Goal: Transaction & Acquisition: Purchase product/service

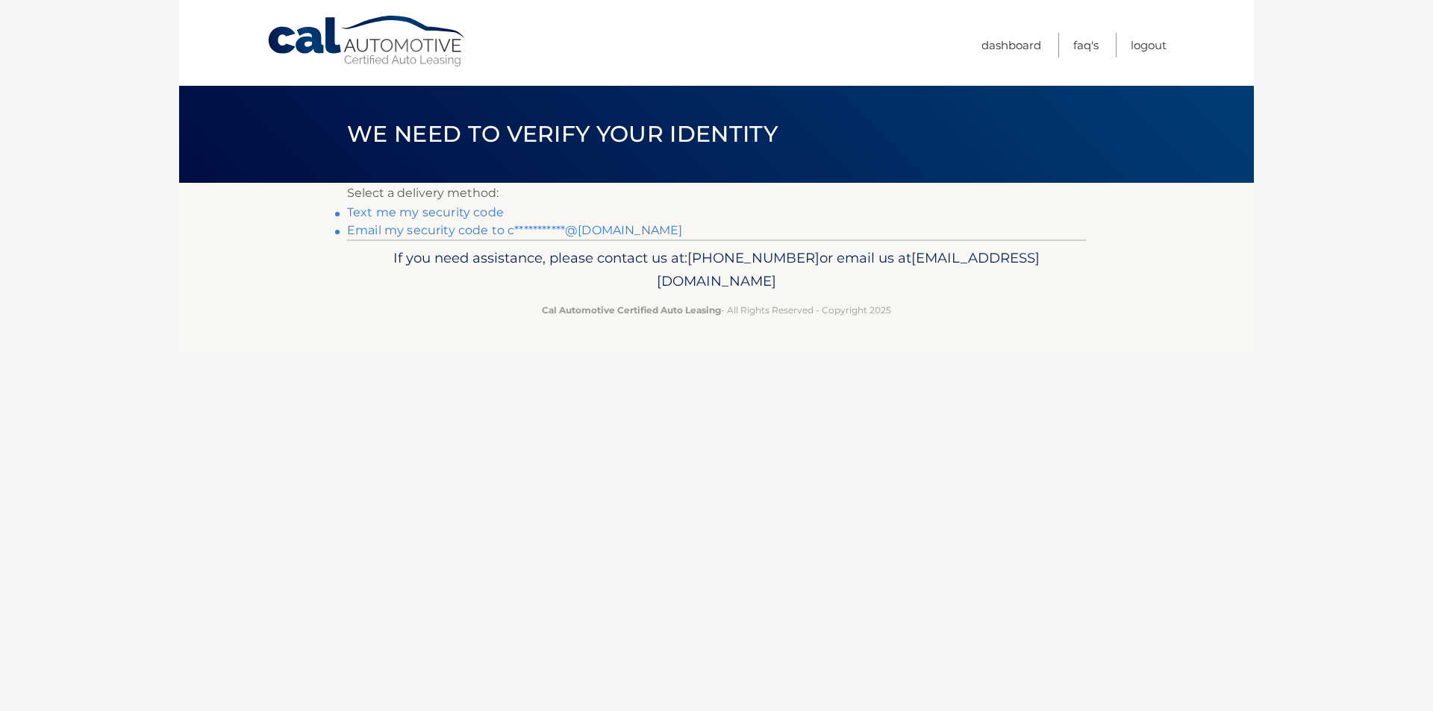
click at [445, 231] on link "**********" at bounding box center [514, 230] width 335 height 14
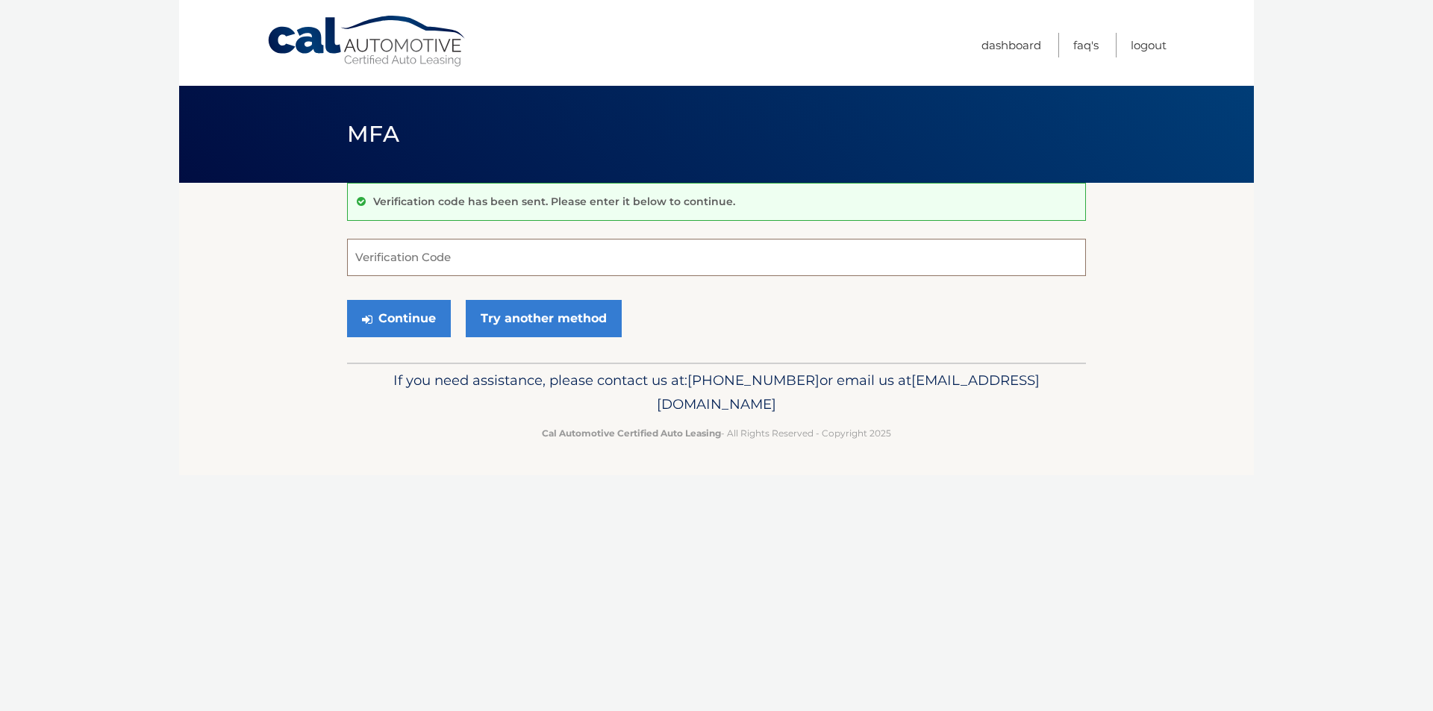
click at [399, 266] on input "Verification Code" at bounding box center [716, 257] width 739 height 37
paste input "989258"
click at [394, 309] on button "Continue" at bounding box center [399, 318] width 104 height 37
click at [404, 313] on button "Continue" at bounding box center [399, 318] width 104 height 37
drag, startPoint x: 414, startPoint y: 266, endPoint x: 337, endPoint y: 275, distance: 77.4
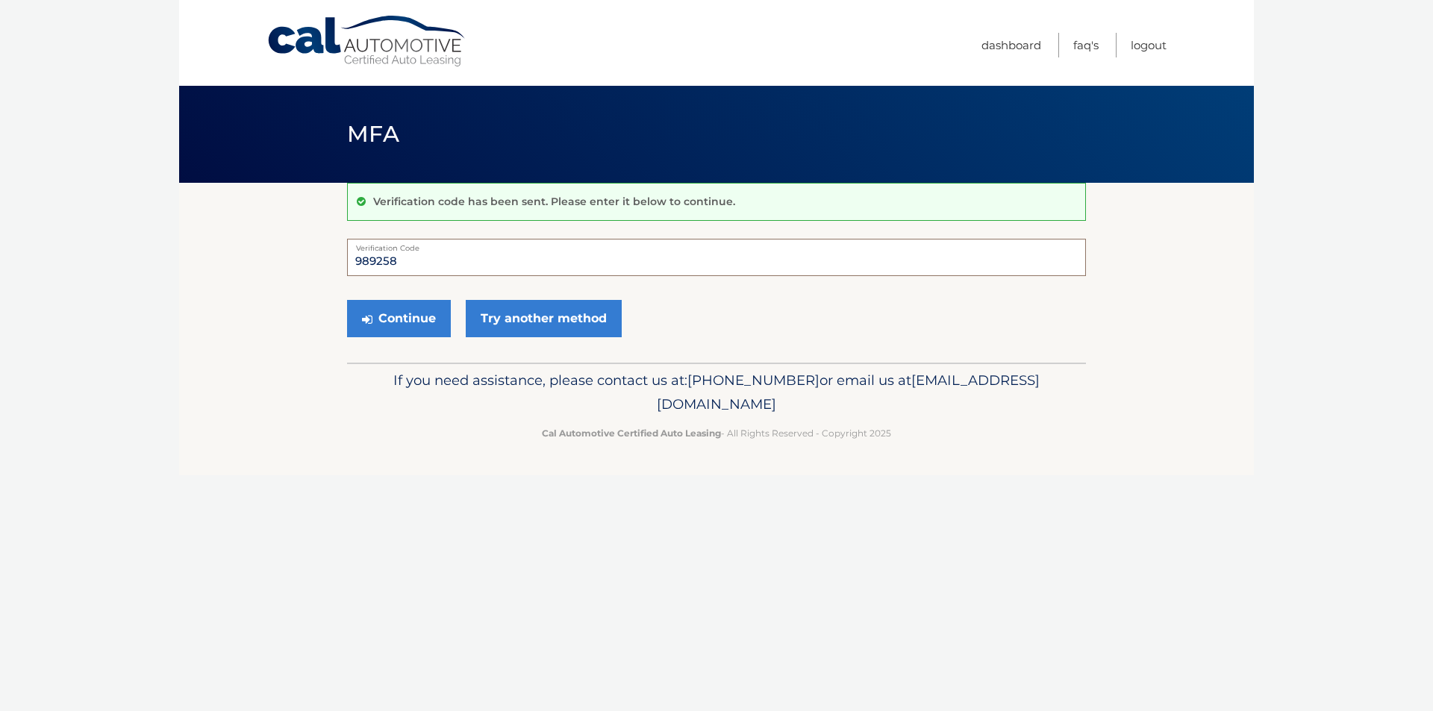
click at [337, 275] on section "Verification code has been sent. Please enter it below to continue. 989258 Veri…" at bounding box center [716, 273] width 1075 height 180
type input "989258"
click at [389, 311] on button "Continue" at bounding box center [399, 318] width 104 height 37
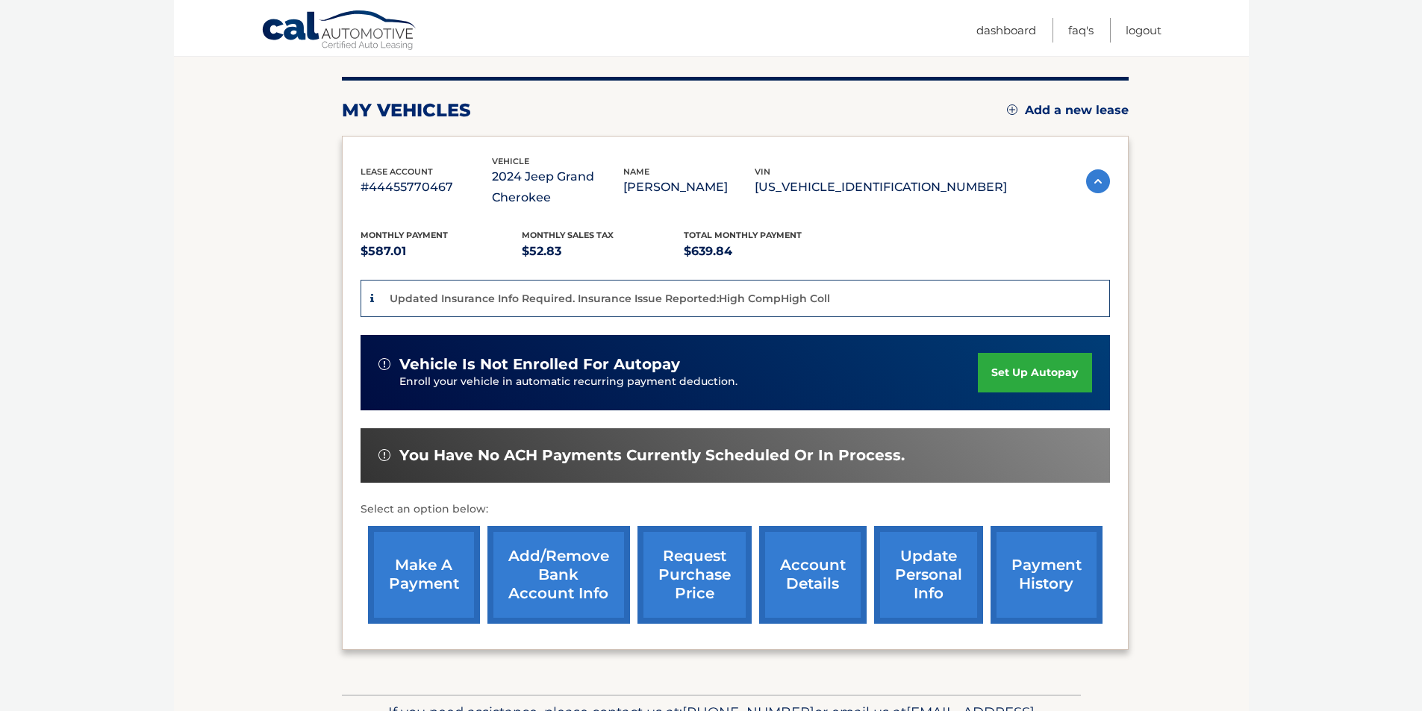
scroll to position [224, 0]
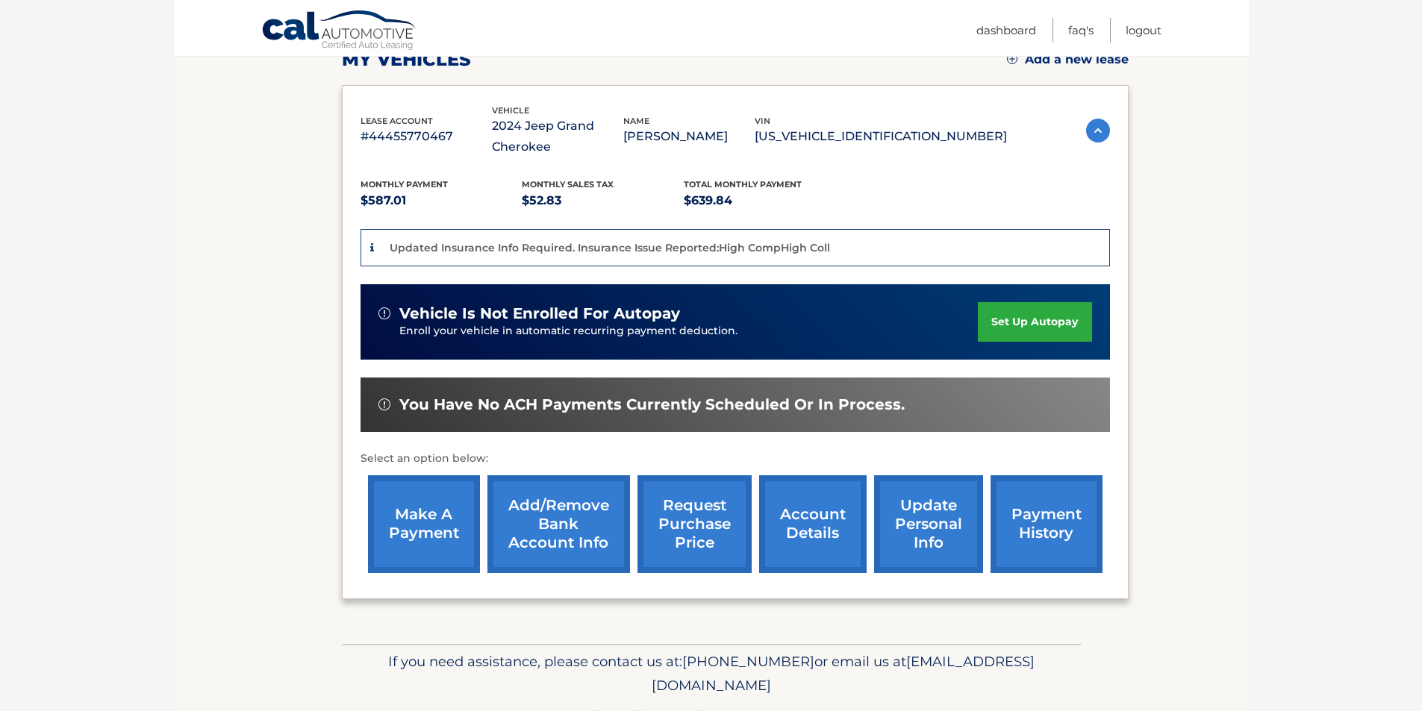
click at [431, 549] on link "make a payment" at bounding box center [424, 524] width 112 height 98
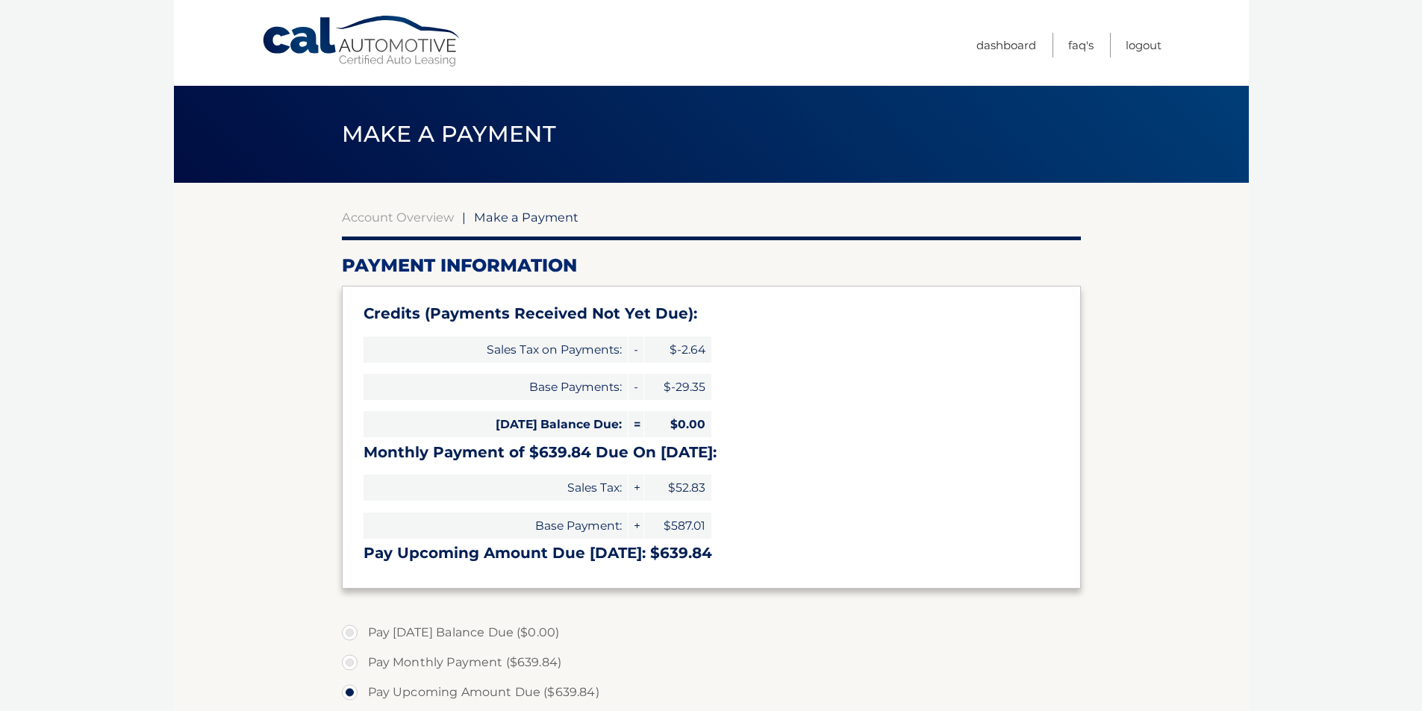
select select "NjdhOWJjNjUtMzk4Yy00NWNjLWI4ZjctMjQ3NTk3M2FkNzg5"
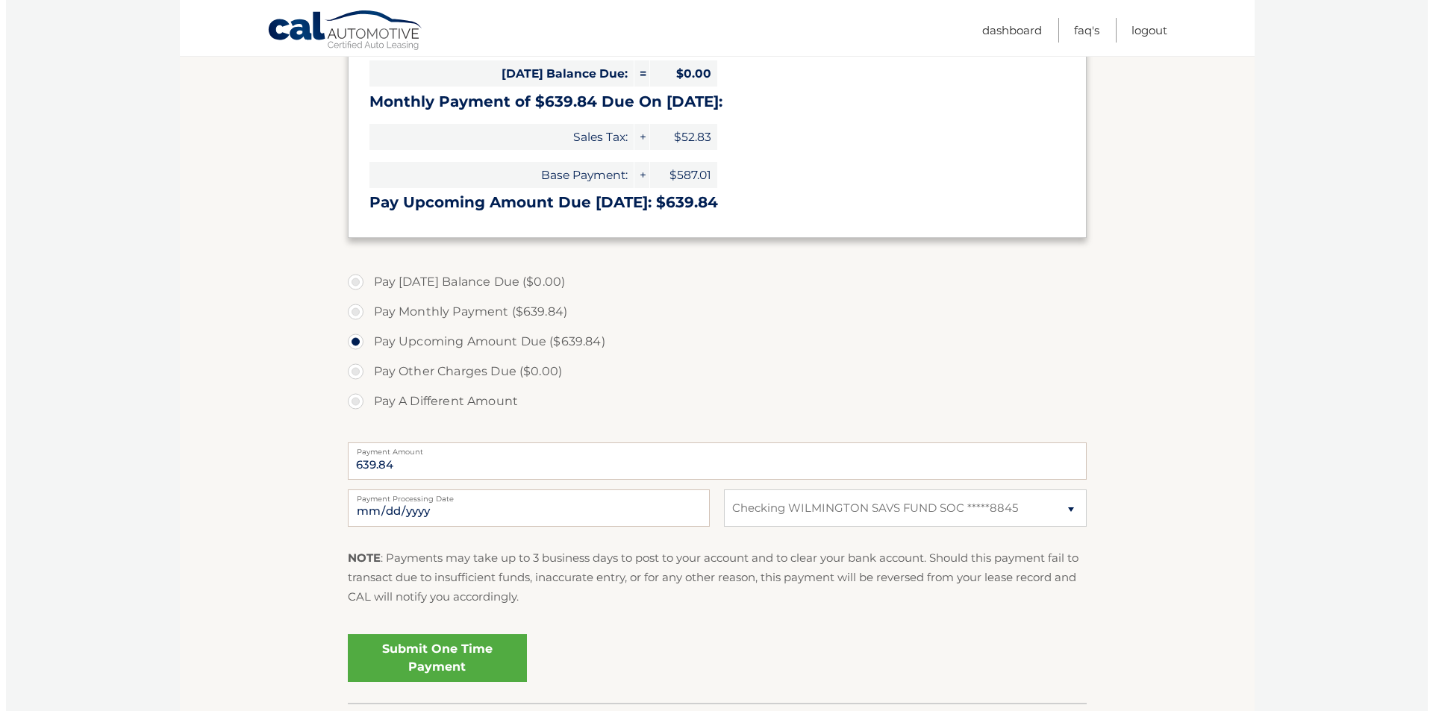
scroll to position [355, 0]
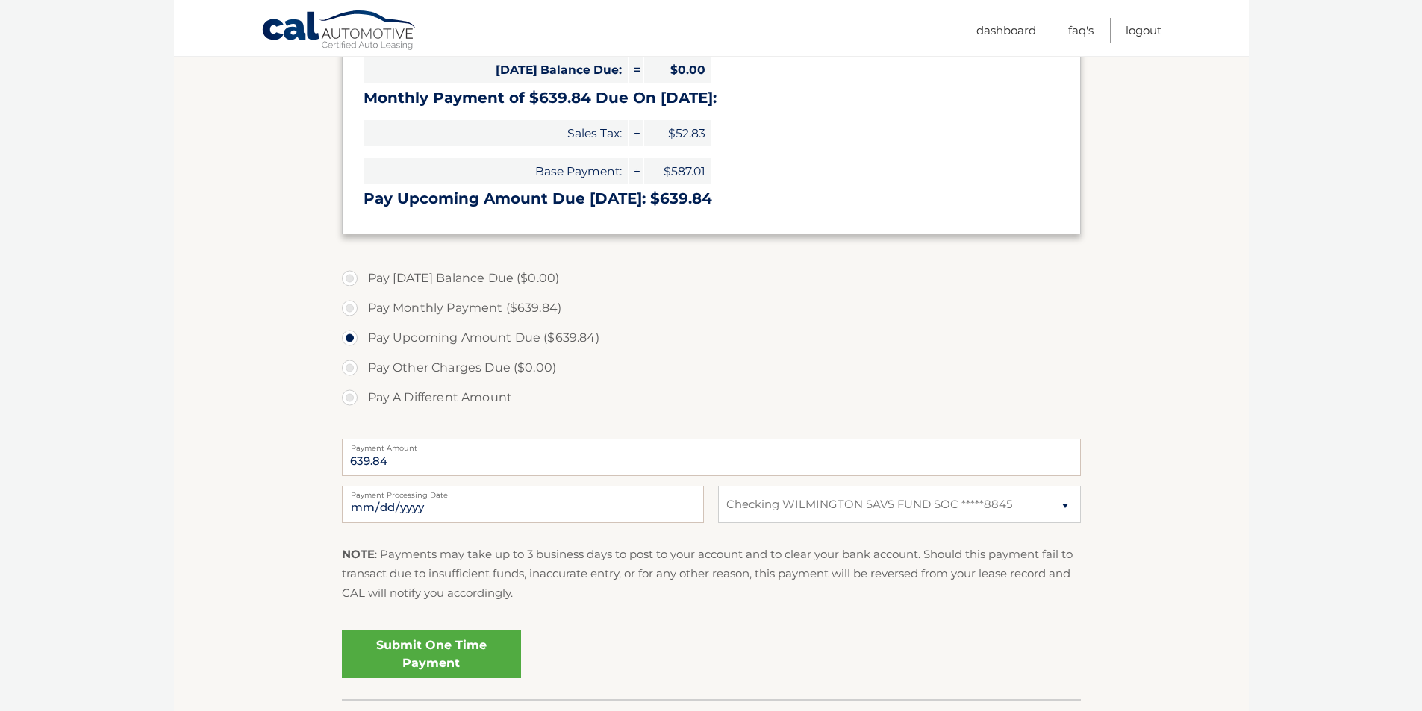
click at [462, 647] on link "Submit One Time Payment" at bounding box center [431, 655] width 179 height 48
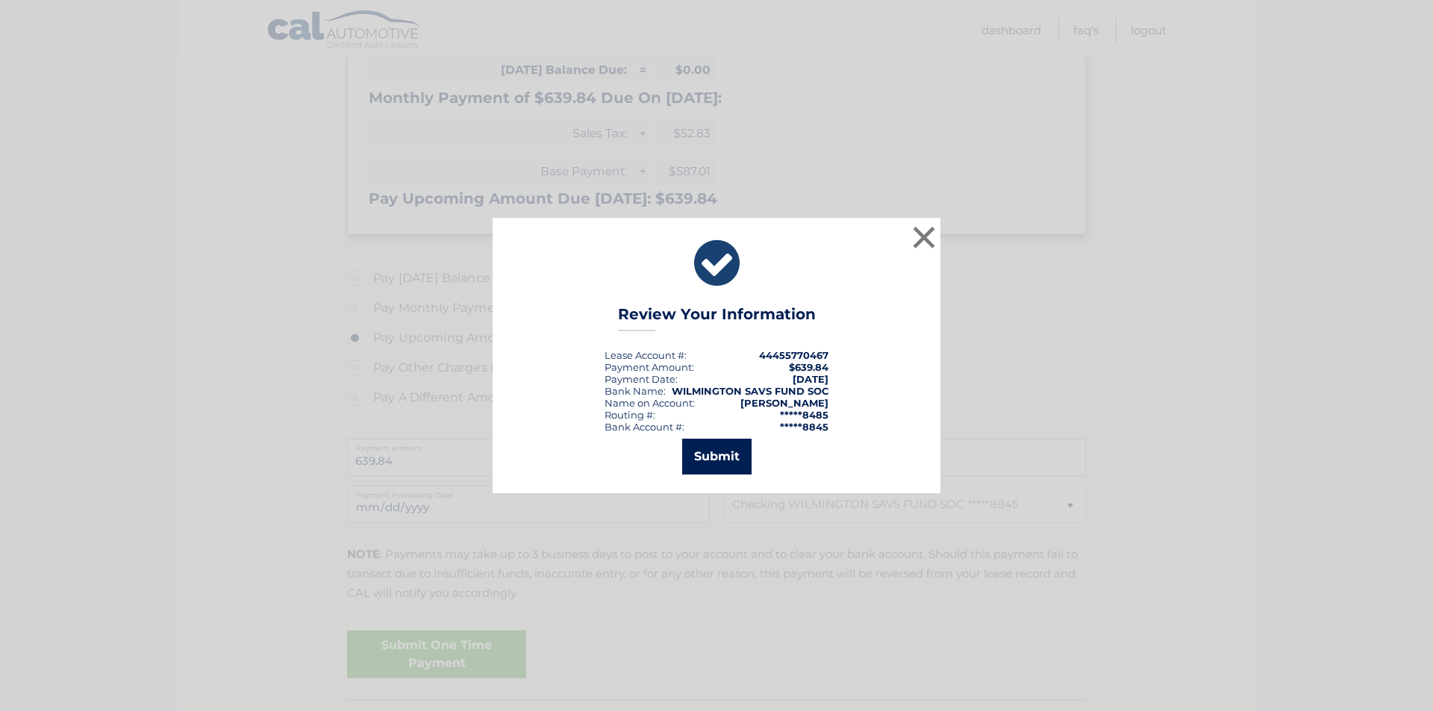
click at [710, 460] on button "Submit" at bounding box center [716, 457] width 69 height 36
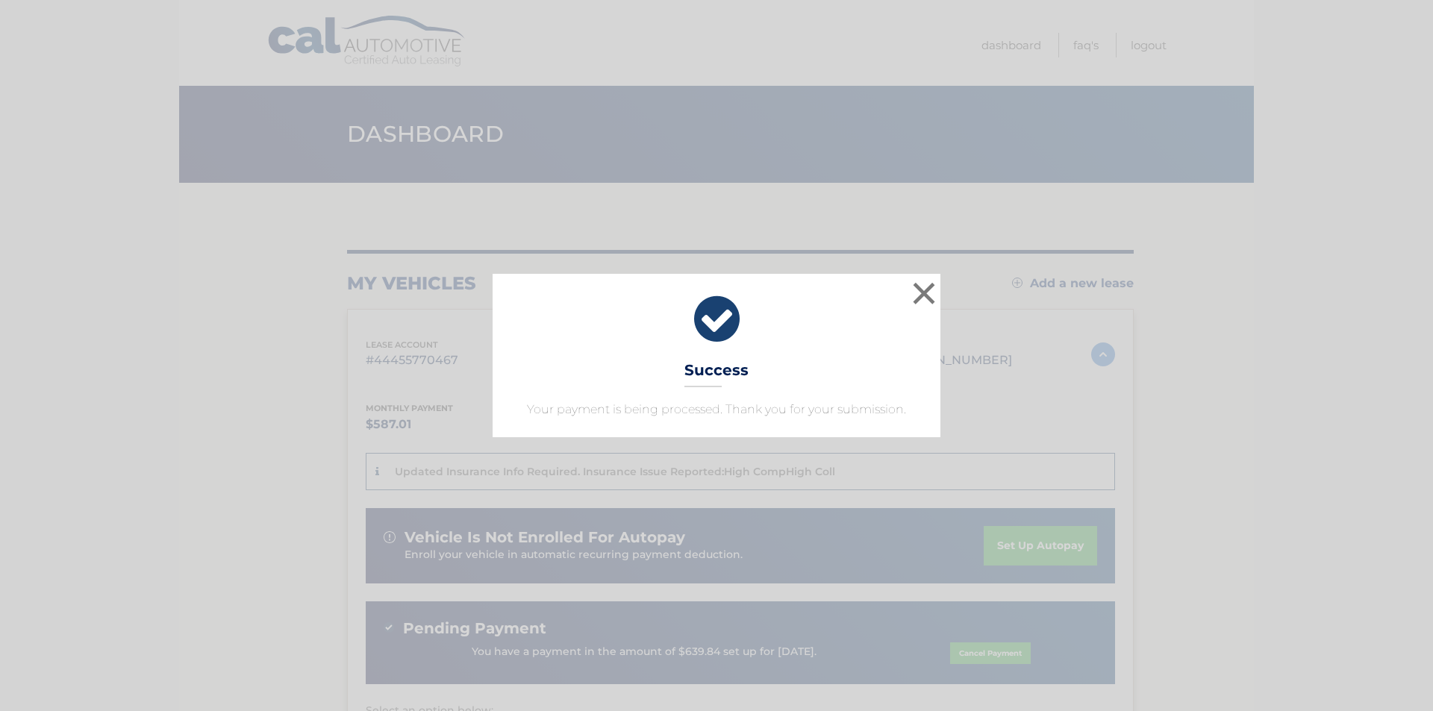
click at [204, 281] on div "× Success Your payment is being processed. Thank you for your submission." at bounding box center [716, 355] width 1421 height 163
